Goal: Transaction & Acquisition: Purchase product/service

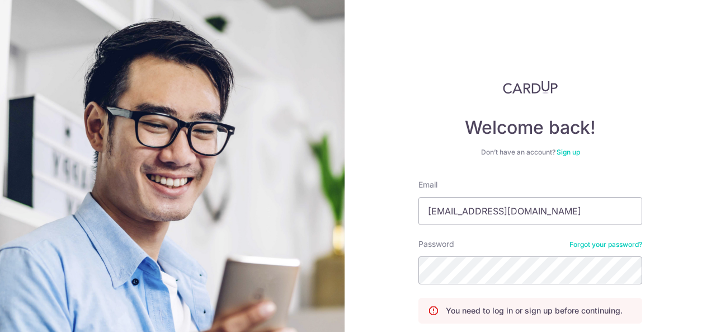
click at [683, 148] on div "Welcome back! Don’t have an account? Sign up Email [EMAIL_ADDRESS][DOMAIN_NAME]…" at bounding box center [531, 166] width 372 height 332
click at [544, 213] on input "[EMAIL_ADDRESS][DOMAIN_NAME]" at bounding box center [531, 211] width 224 height 28
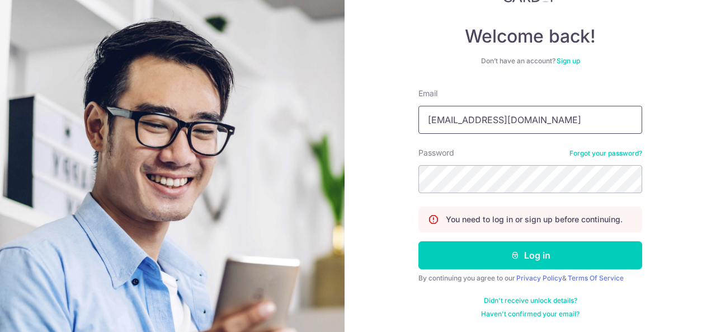
scroll to position [89, 0]
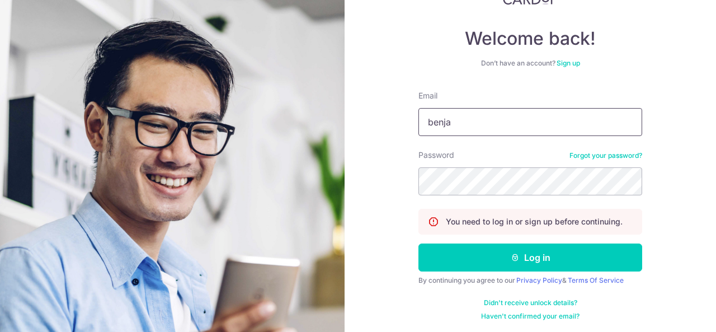
type input "[EMAIL_ADDRESS][DOMAIN_NAME]"
click at [419, 243] on button "Log in" at bounding box center [531, 257] width 224 height 28
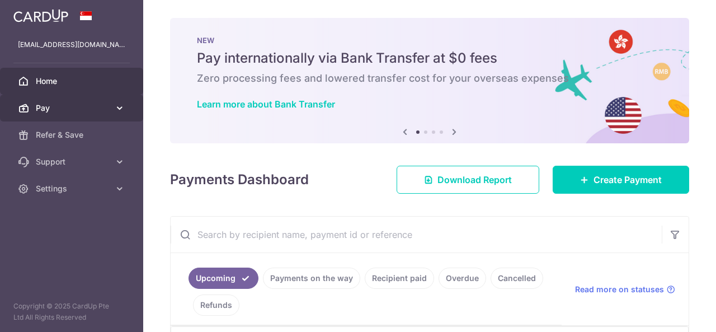
click at [76, 105] on span "Pay" at bounding box center [73, 107] width 74 height 11
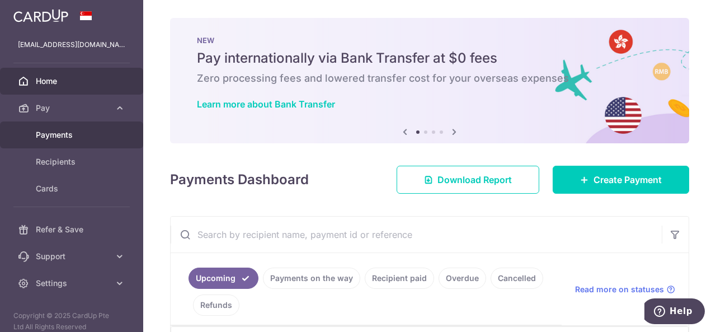
click at [52, 140] on span "Payments" at bounding box center [73, 134] width 74 height 11
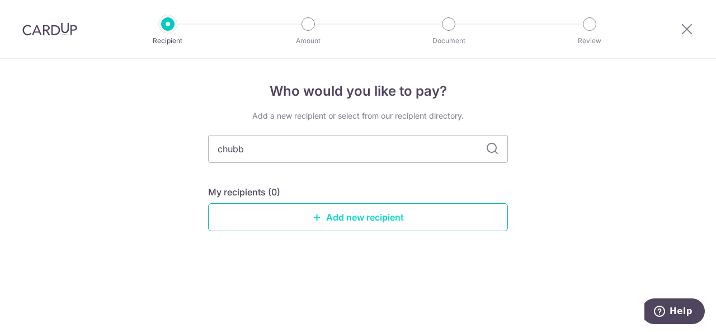
click at [311, 219] on link "Add new recipient" at bounding box center [358, 217] width 300 height 28
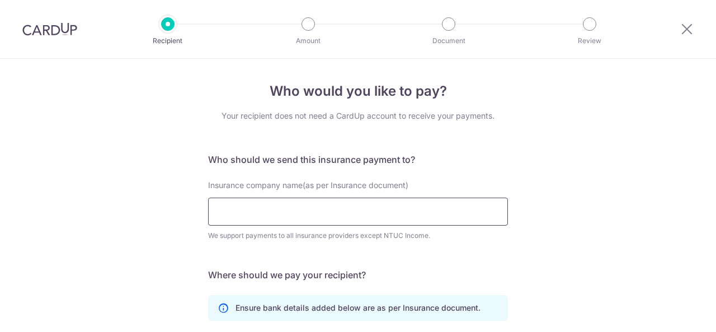
click at [288, 214] on input "Insurance company name(as per Insurance document)" at bounding box center [358, 212] width 300 height 28
click at [649, 126] on div "Who would you like to pay? Your recipient does not need a CardUp account to rec…" at bounding box center [358, 303] width 716 height 489
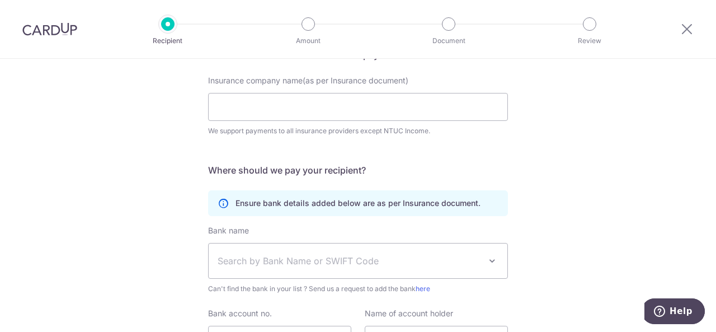
scroll to position [114, 0]
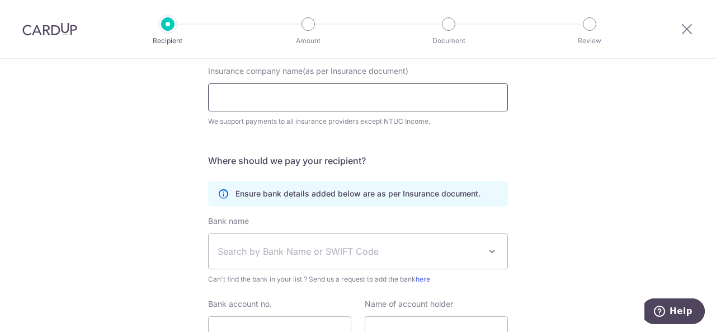
click at [242, 88] on input "Insurance company name(as per Insurance document)" at bounding box center [358, 97] width 300 height 28
paste input "Chubb Insurance Singapore Limited"
type input "Chubb Insurance Singapore Limited"
click at [170, 126] on div "Who would you like to pay? Your recipient does not need a CardUp account to rec…" at bounding box center [358, 189] width 716 height 489
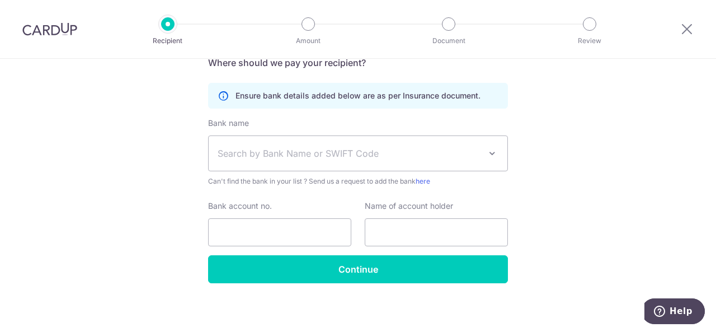
scroll to position [216, 0]
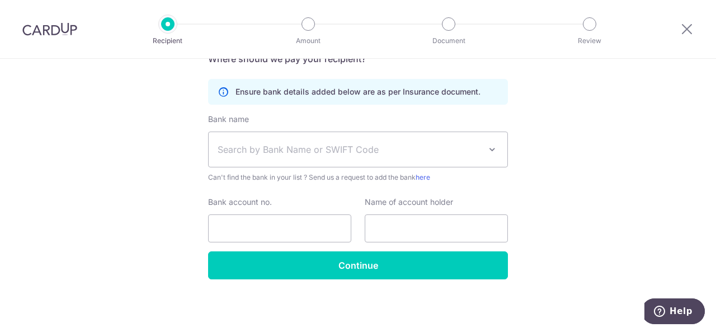
click at [280, 151] on span "Search by Bank Name or SWIFT Code" at bounding box center [349, 149] width 263 height 13
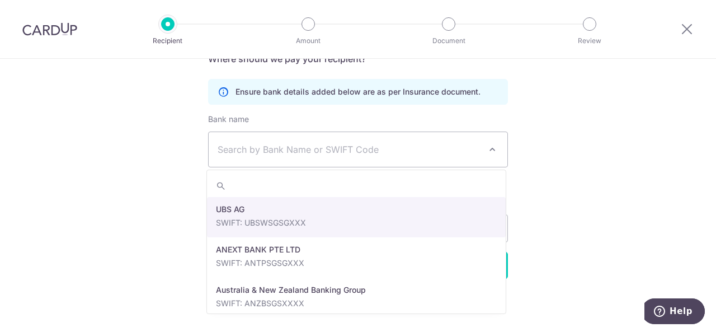
paste input "DBS Bank Ltd"
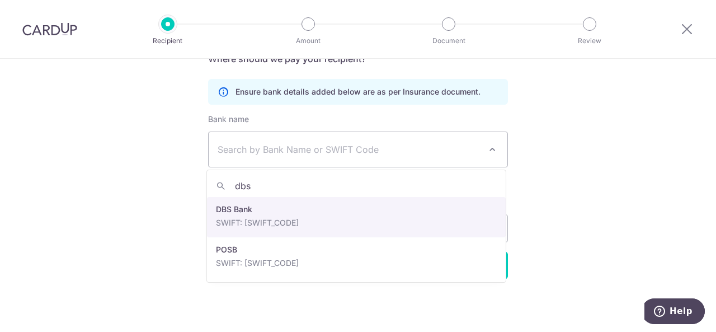
type input "dbs"
select select "6"
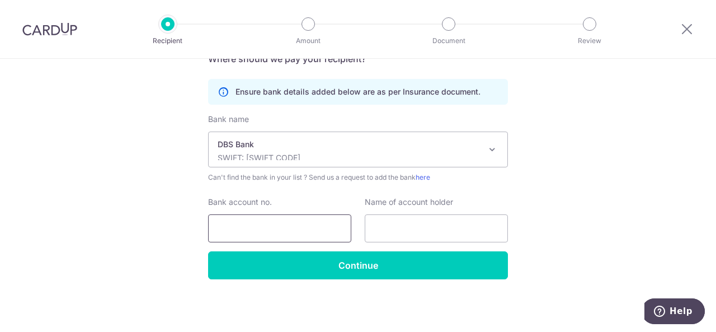
click at [275, 224] on input "Bank account no." at bounding box center [279, 228] width 143 height 28
paste input "003-952178-2"
type input "003-952178-2"
click at [153, 200] on div "Who would you like to pay? Your recipient does not need a CardUp account to rec…" at bounding box center [358, 87] width 716 height 489
click at [402, 221] on input "text" at bounding box center [436, 228] width 143 height 28
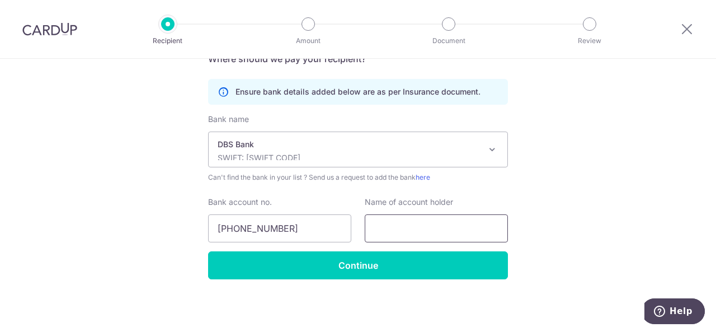
paste input "Chubb Insurance Singapore Limited"
type input "Chubb Insurance Singapore Limited"
click at [572, 211] on div "Who would you like to pay? Your recipient does not need a CardUp account to rec…" at bounding box center [358, 87] width 716 height 489
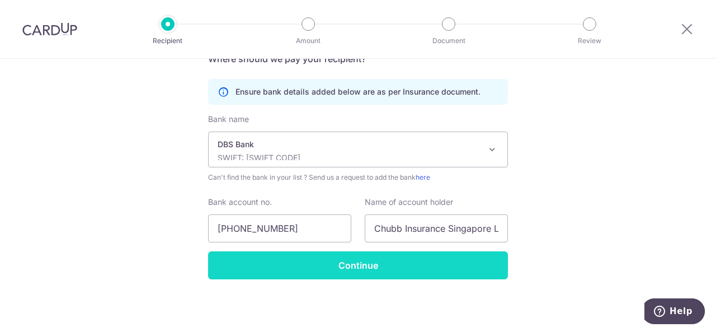
click at [442, 259] on input "Continue" at bounding box center [358, 265] width 300 height 28
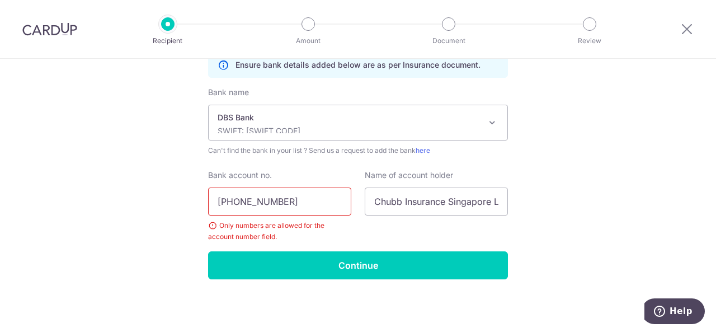
click at [234, 201] on input "[PHONE_NUMBER]" at bounding box center [279, 201] width 143 height 28
click at [266, 199] on input "003952178-2" at bounding box center [279, 201] width 143 height 28
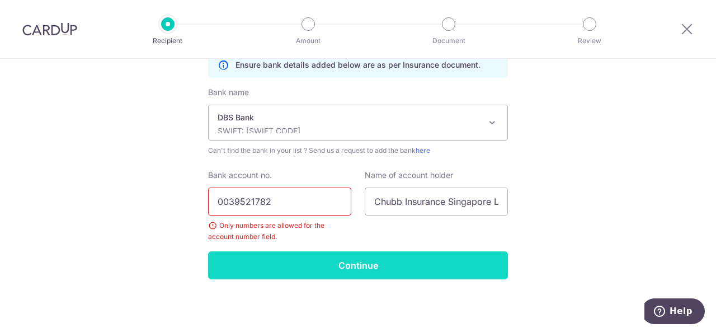
type input "0039521782"
click at [309, 270] on input "Continue" at bounding box center [358, 265] width 300 height 28
